Goal: Task Accomplishment & Management: Manage account settings

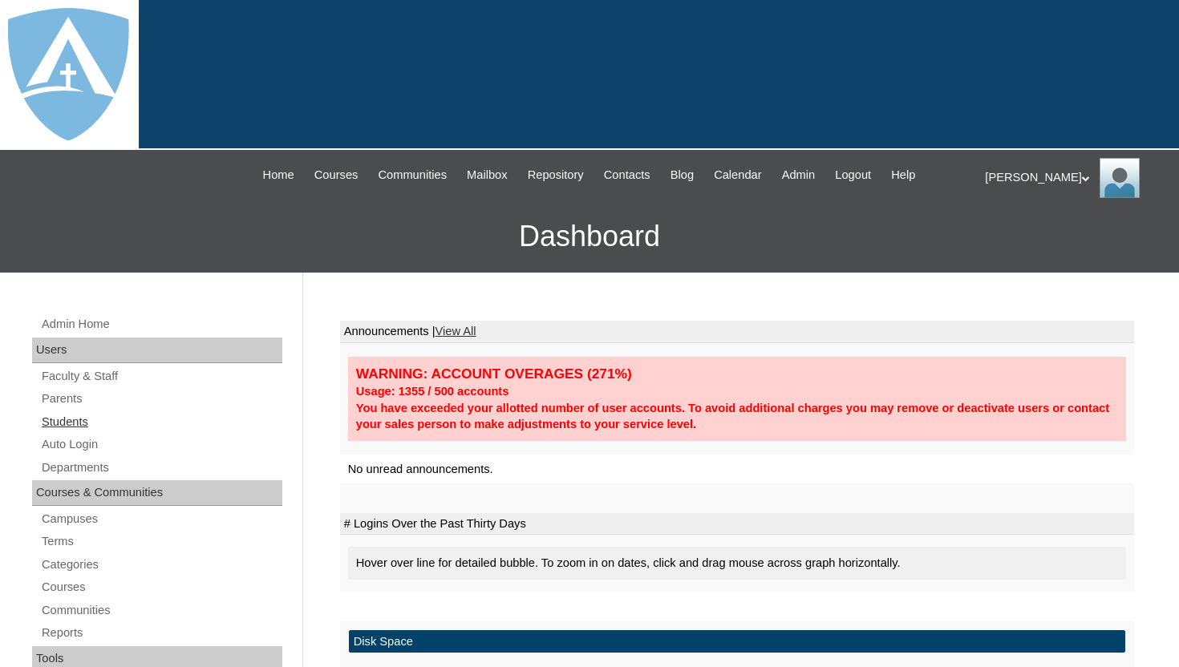
click at [78, 416] on link "Students" at bounding box center [161, 422] width 242 height 20
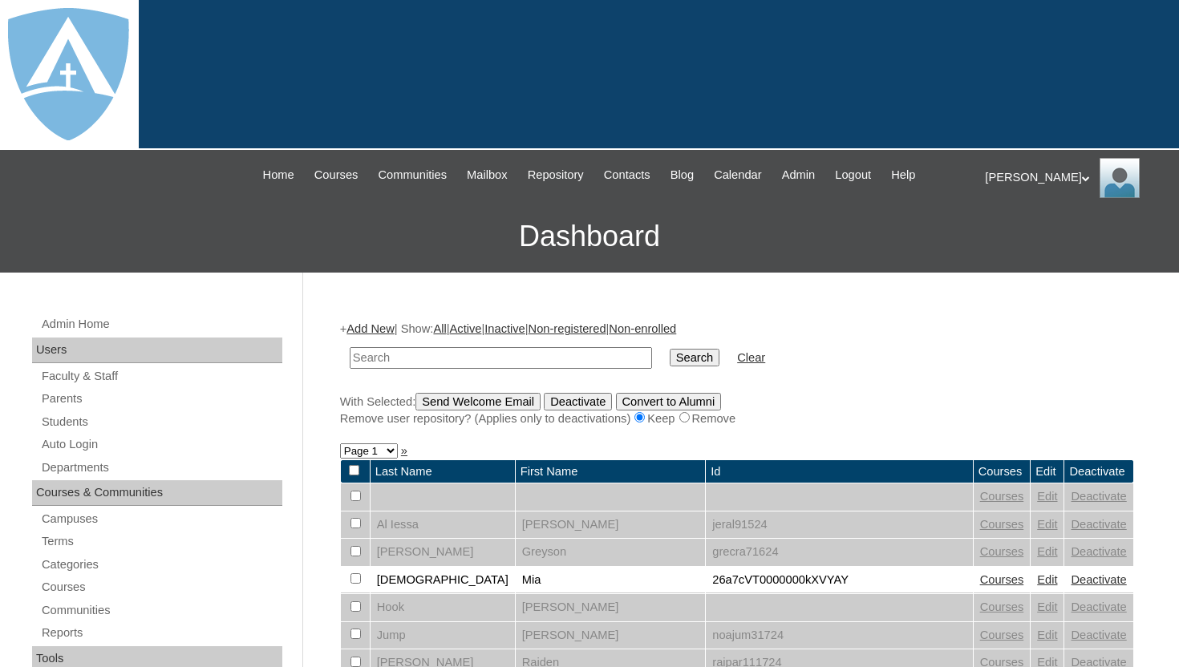
click at [426, 349] on input "text" at bounding box center [501, 358] width 302 height 22
type input "Evan Cadena"
click at [686, 360] on input "Search" at bounding box center [695, 358] width 50 height 18
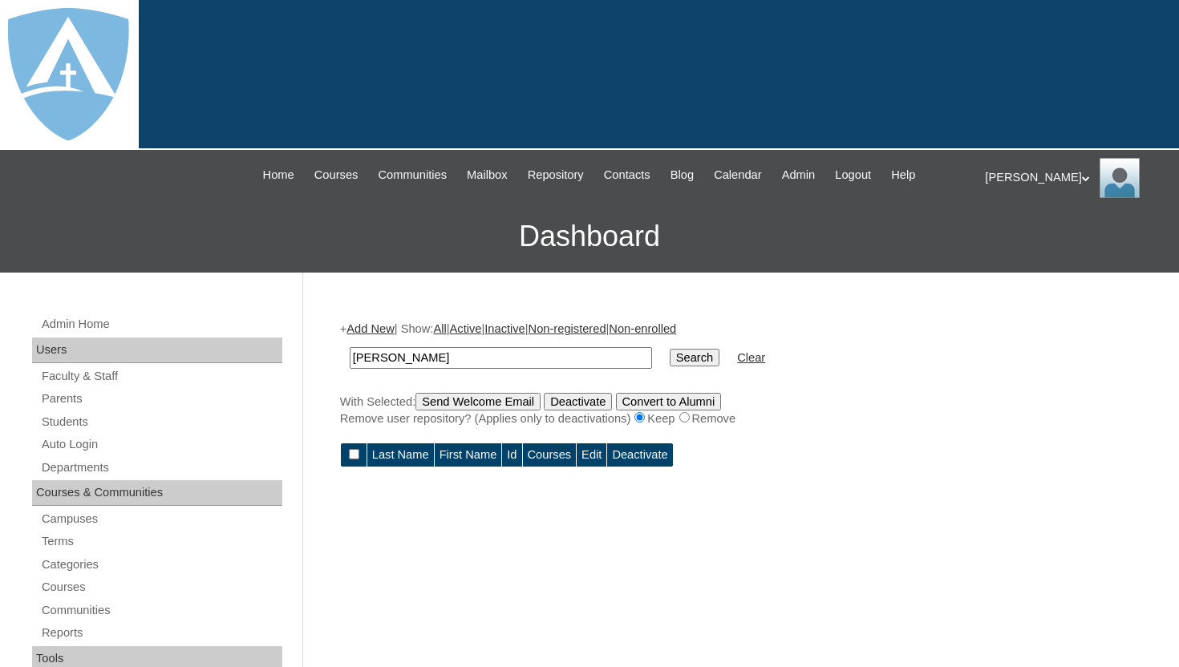
drag, startPoint x: 390, startPoint y: 357, endPoint x: 452, endPoint y: 355, distance: 62.6
click at [453, 357] on input "Evan Cadena" at bounding box center [501, 358] width 302 height 22
type input "Evan"
click at [670, 363] on input "Search" at bounding box center [695, 358] width 50 height 18
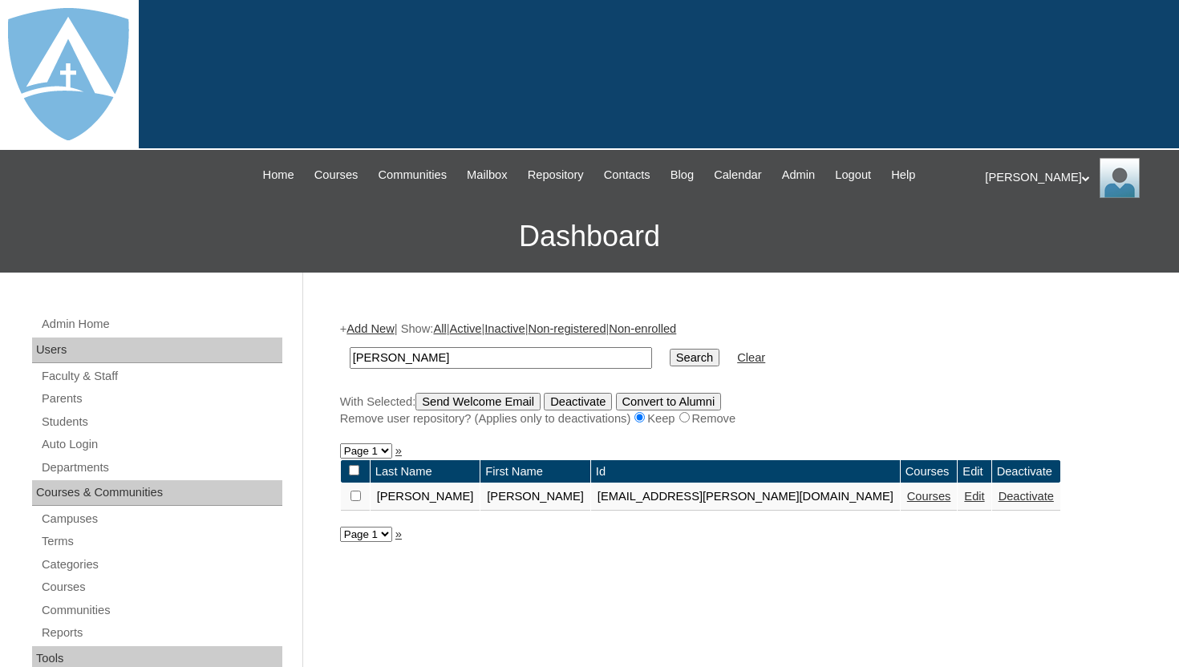
click at [907, 501] on link "Courses" at bounding box center [929, 496] width 44 height 13
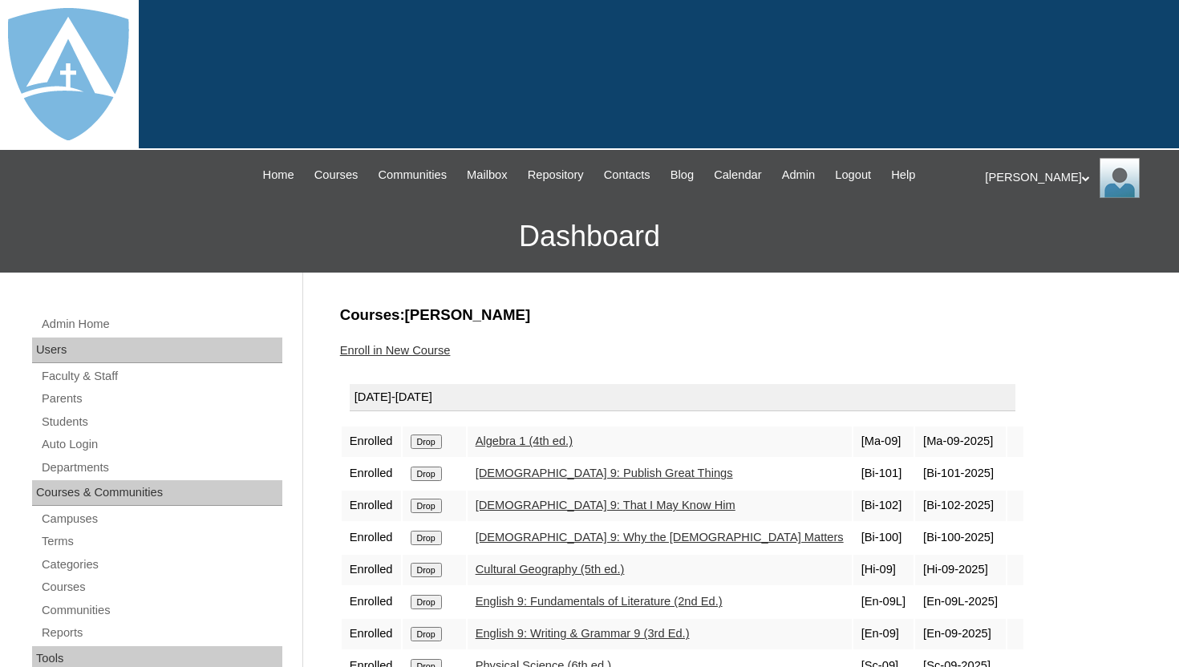
click at [422, 441] on input "Drop" at bounding box center [426, 442] width 31 height 14
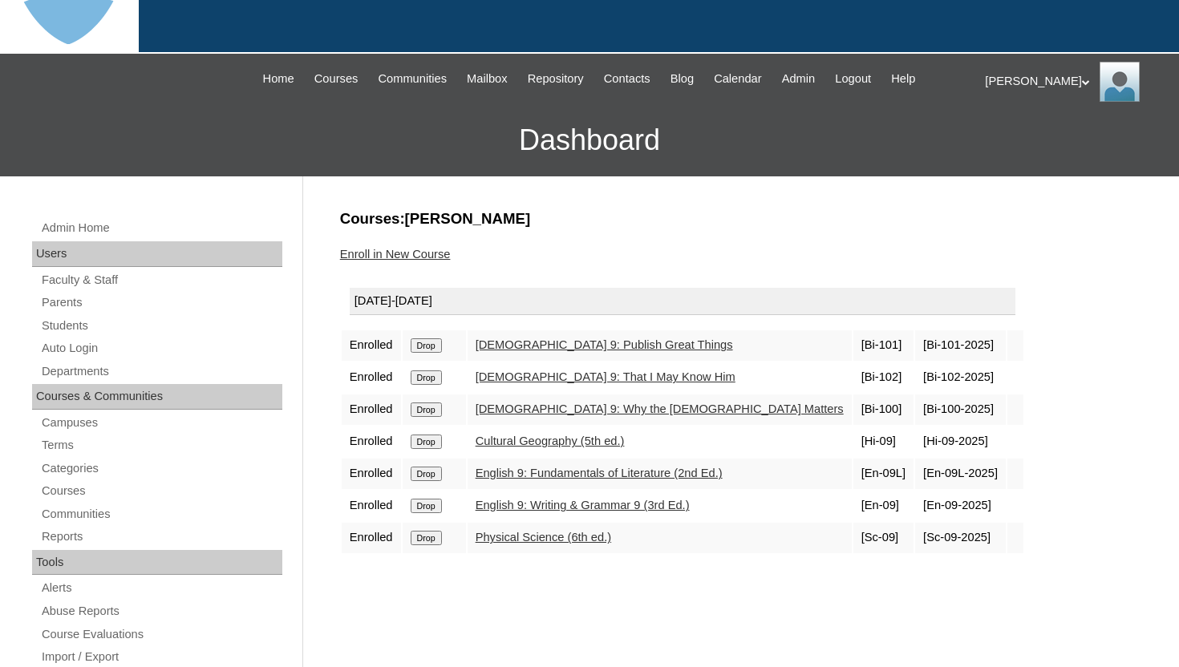
scroll to position [64, 0]
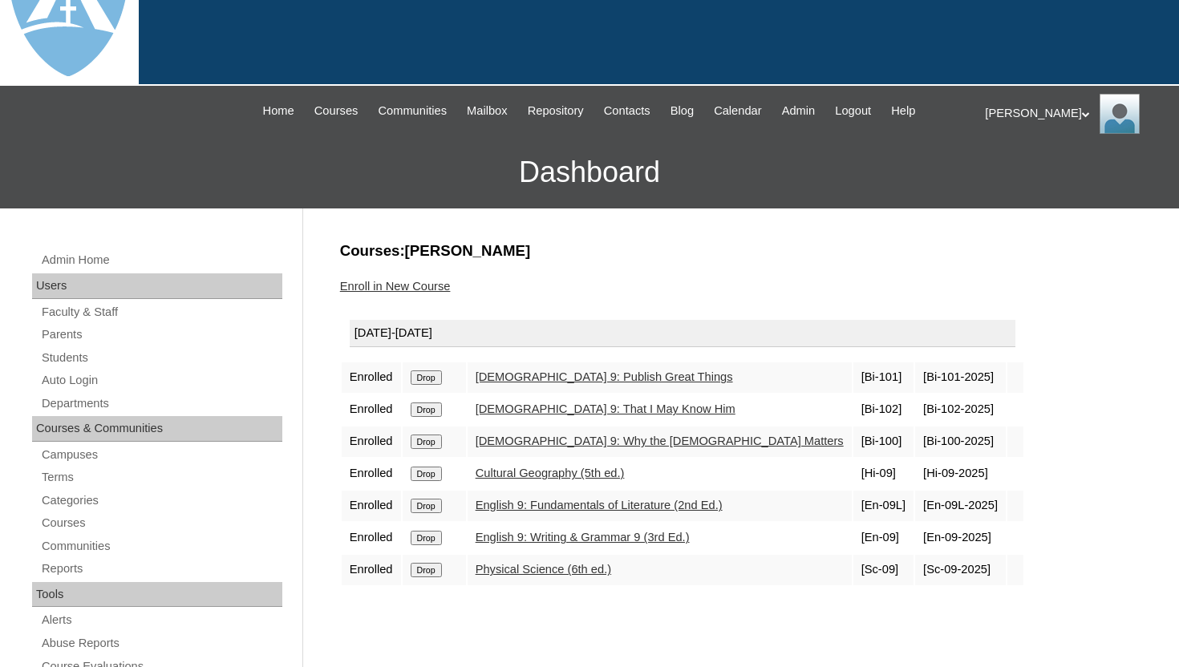
click at [413, 286] on link "Enroll in New Course" at bounding box center [395, 286] width 111 height 13
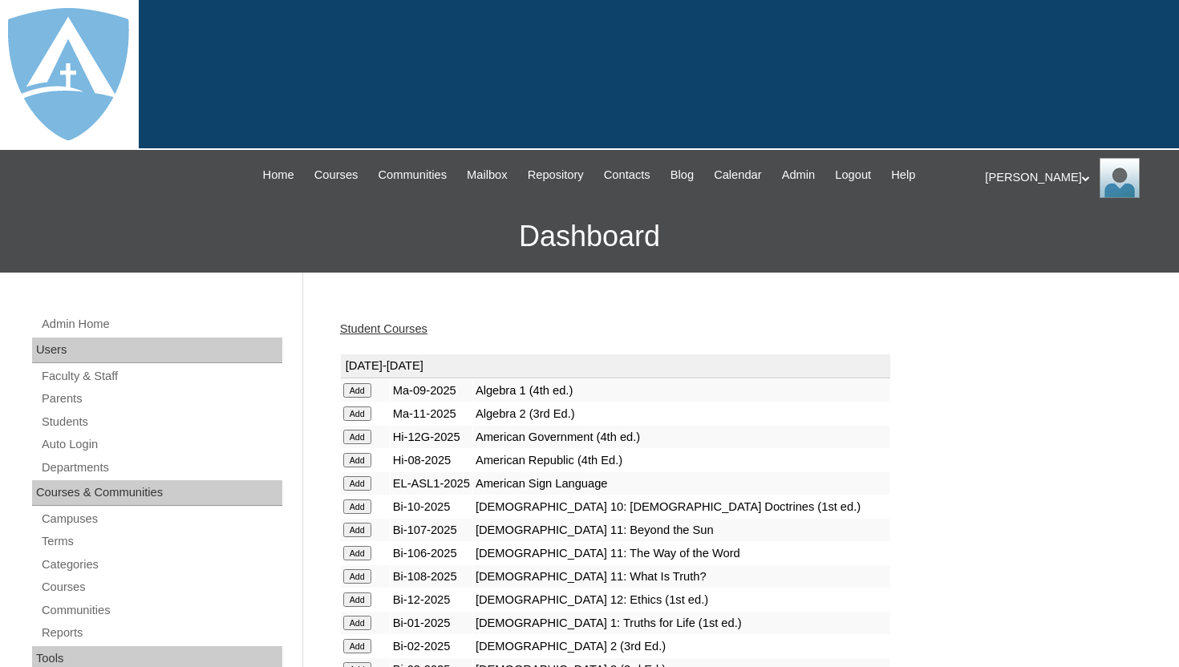
click at [356, 388] on input "Add" at bounding box center [357, 390] width 28 height 14
click at [361, 411] on input "Add" at bounding box center [357, 414] width 28 height 14
click at [472, 408] on td "Ma-11-2025" at bounding box center [432, 414] width 82 height 22
click at [404, 328] on link "Student Courses" at bounding box center [383, 329] width 87 height 13
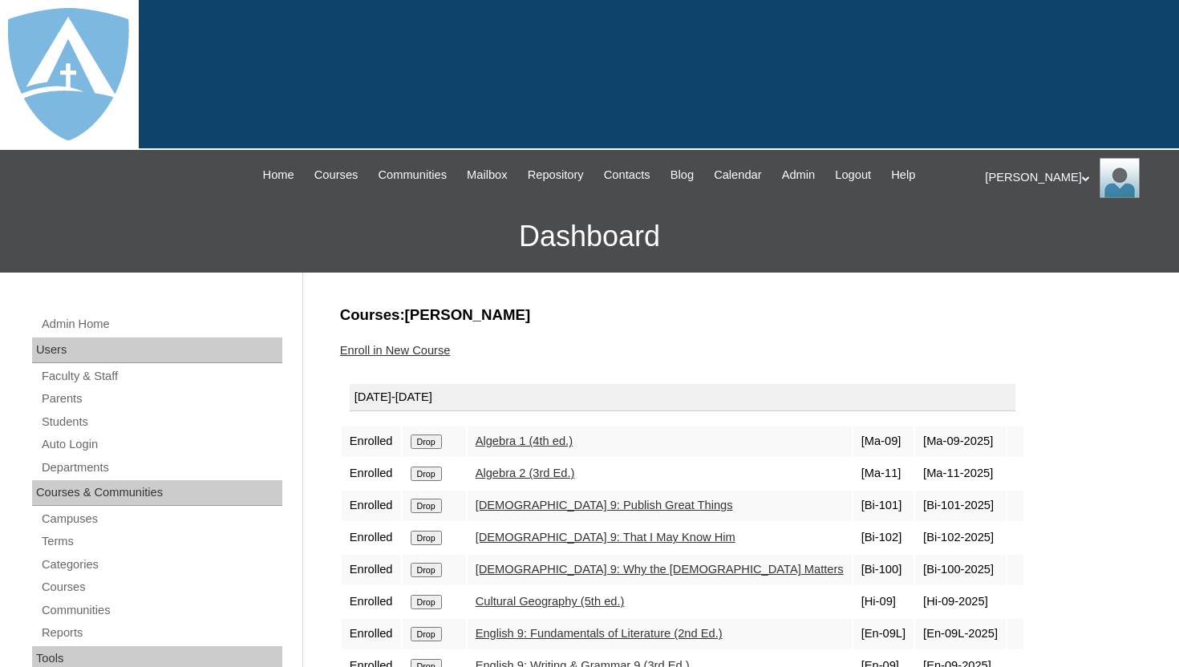
click at [432, 449] on input "Drop" at bounding box center [426, 442] width 31 height 14
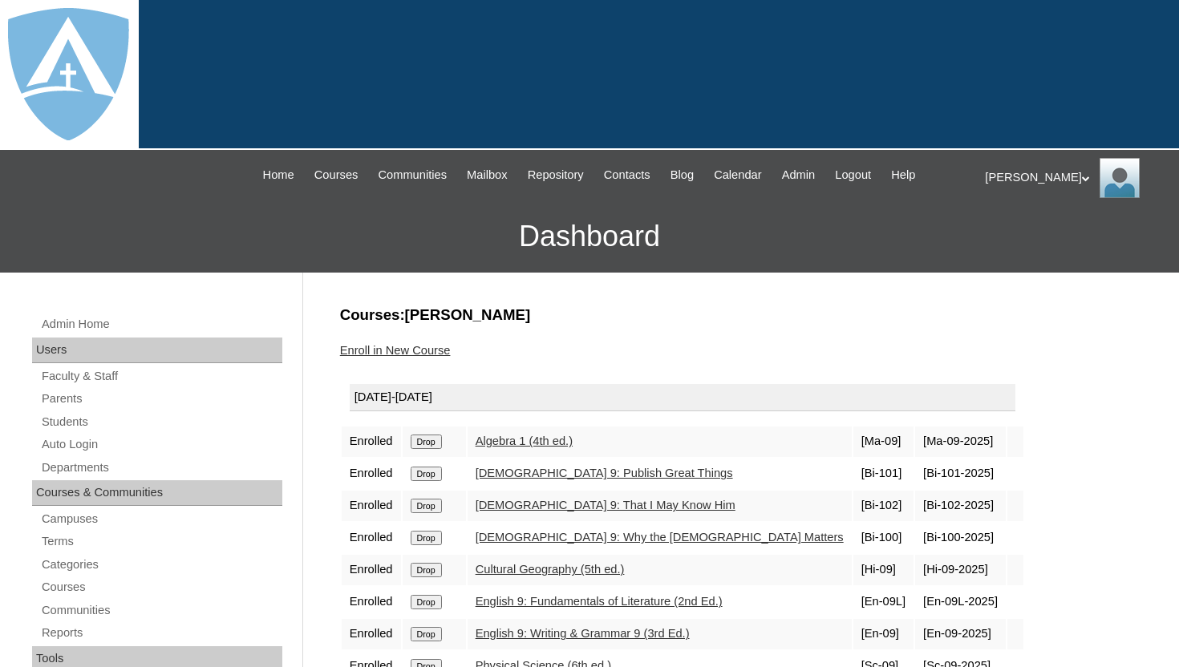
click at [435, 445] on input "Drop" at bounding box center [426, 442] width 31 height 14
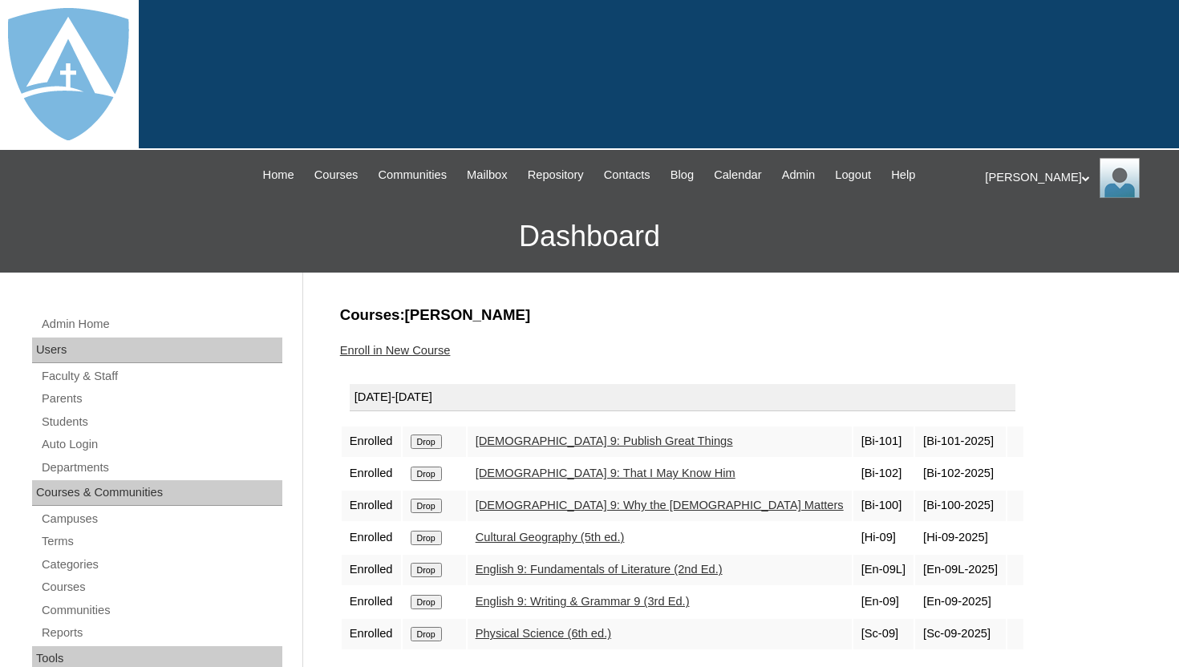
click at [600, 325] on h3 "Courses:Cadena Evan" at bounding box center [737, 315] width 794 height 21
click at [440, 348] on link "Enroll in New Course" at bounding box center [395, 350] width 111 height 13
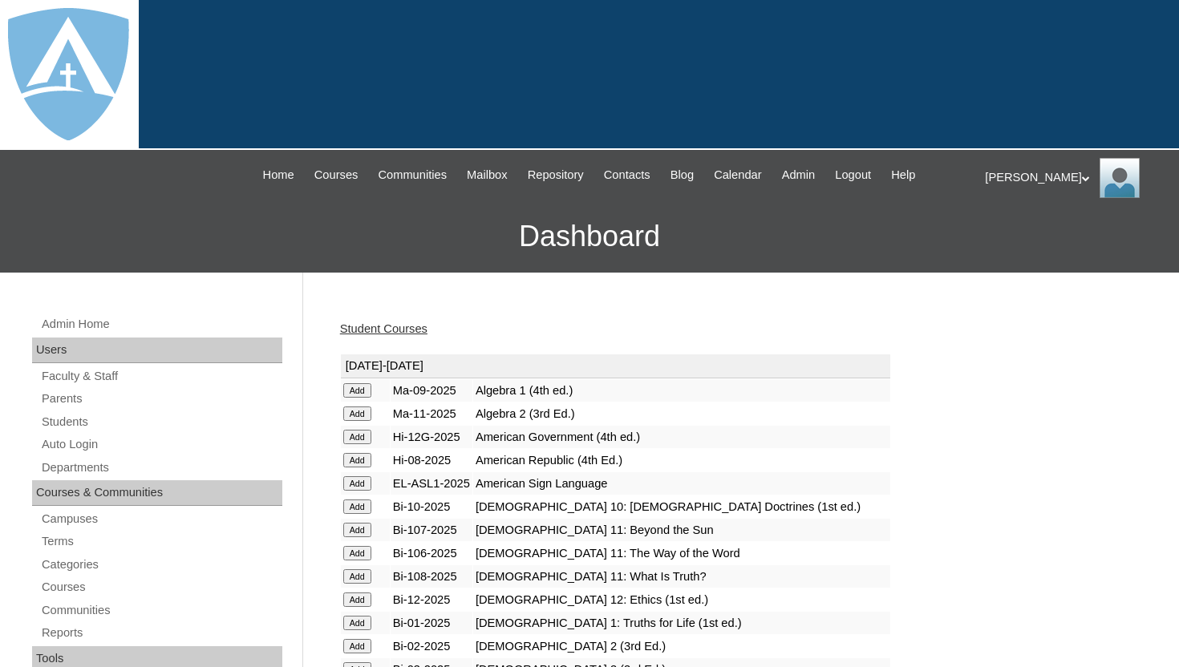
click at [569, 324] on div "Student Courses" at bounding box center [737, 329] width 794 height 17
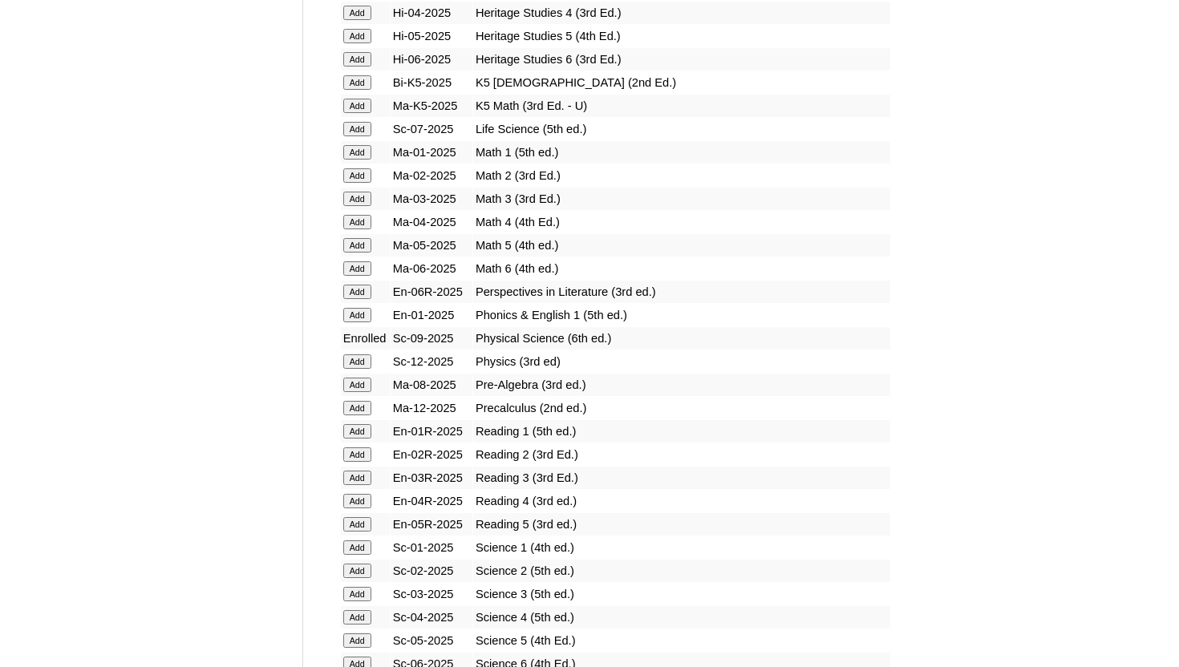
scroll to position [1637, 0]
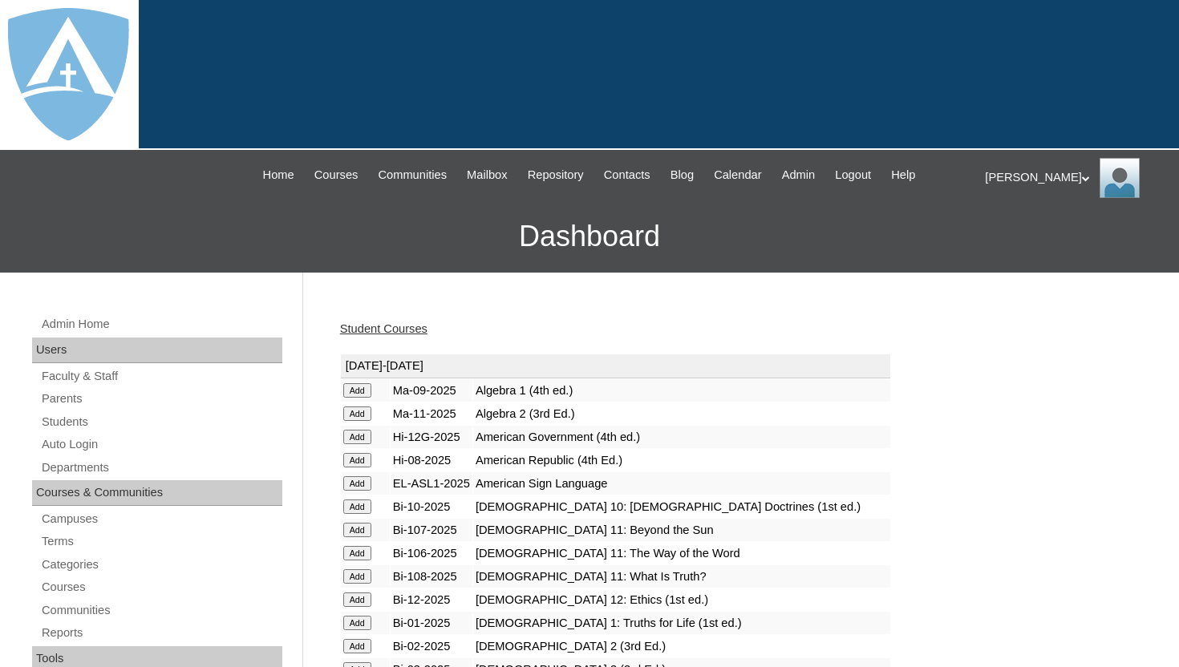
click at [453, 265] on h3 "Dashboard" at bounding box center [589, 237] width 1163 height 72
